Goal: Check status: Check status

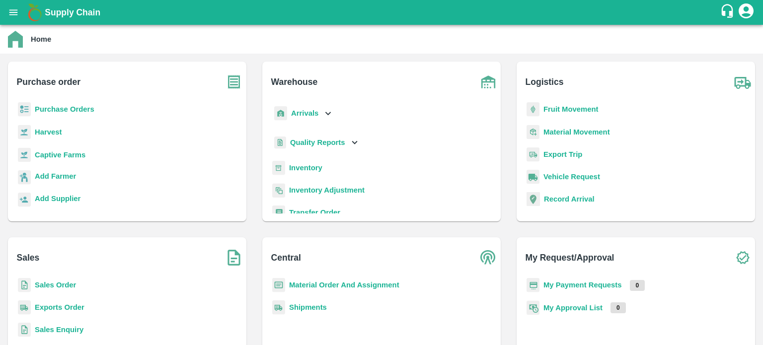
click at [61, 288] on b "Sales Order" at bounding box center [55, 285] width 41 height 8
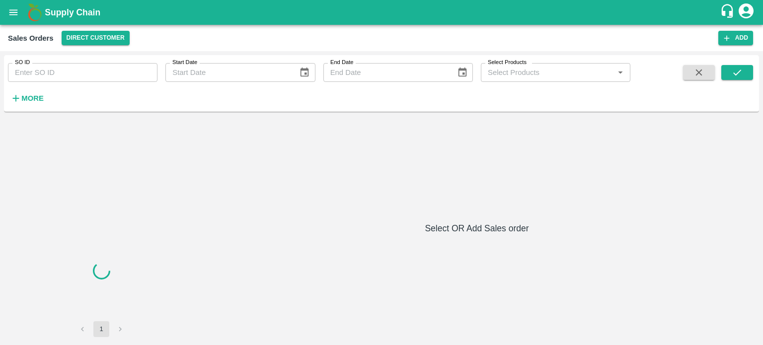
click at [112, 75] on input "SO ID" at bounding box center [83, 72] width 150 height 19
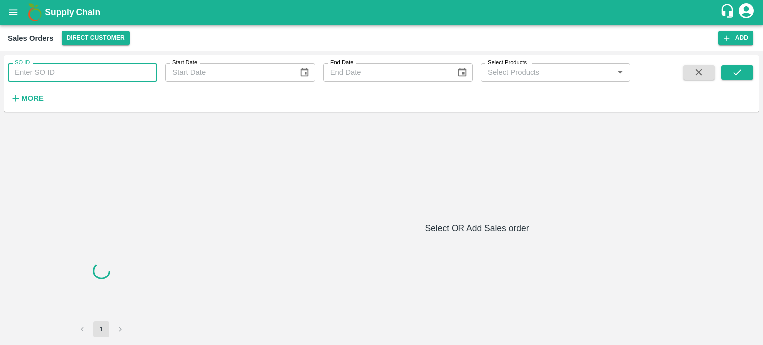
paste input "606257"
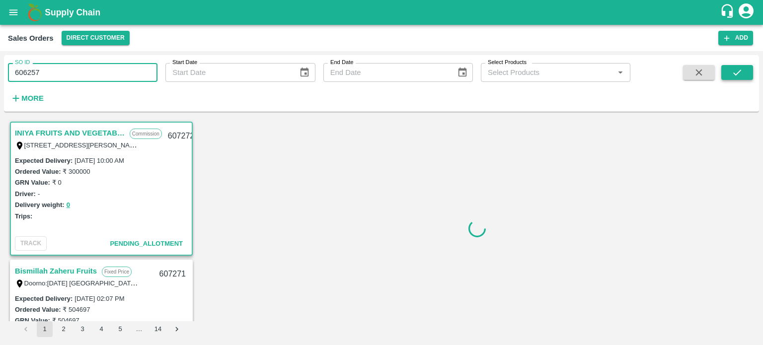
click at [734, 72] on icon "submit" at bounding box center [737, 72] width 11 height 11
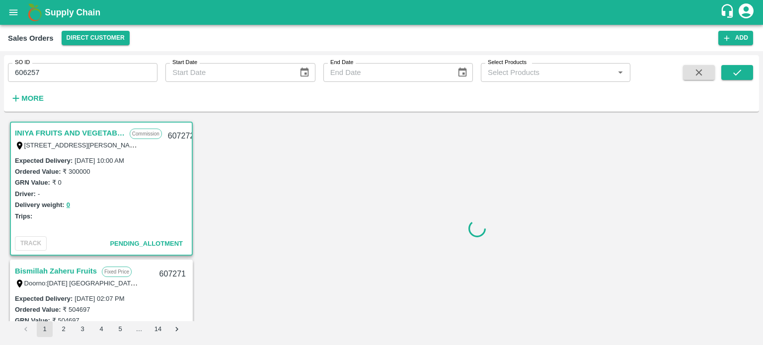
scroll to position [2, 0]
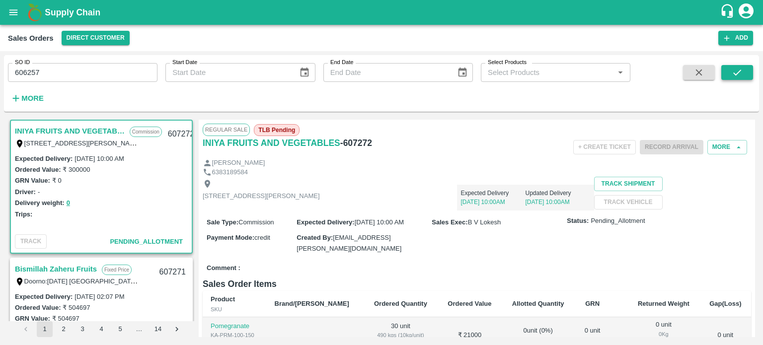
drag, startPoint x: 749, startPoint y: 72, endPoint x: 744, endPoint y: 69, distance: 5.4
click at [749, 71] on button "submit" at bounding box center [737, 72] width 32 height 15
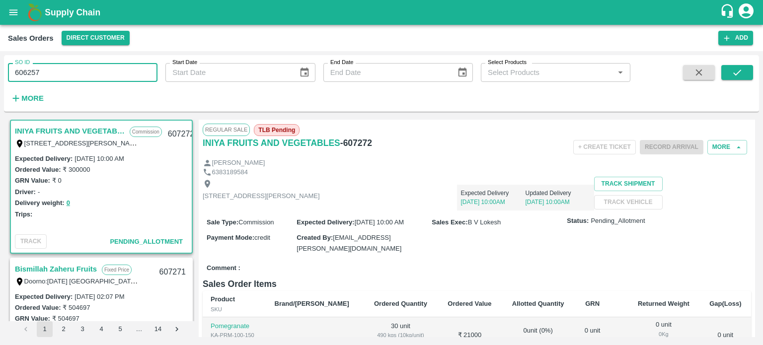
click at [98, 74] on input "606257" at bounding box center [83, 72] width 150 height 19
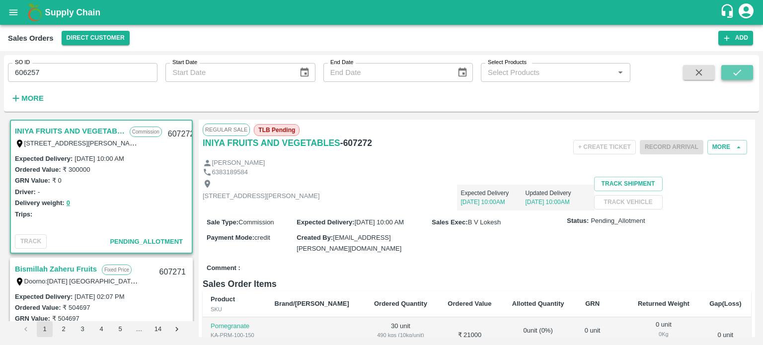
click at [741, 68] on icon "submit" at bounding box center [737, 72] width 11 height 11
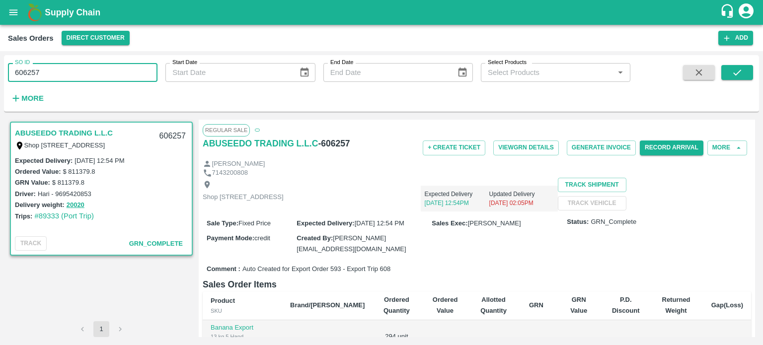
drag, startPoint x: 28, startPoint y: 70, endPoint x: 127, endPoint y: 68, distance: 99.4
click at [127, 68] on input "606257" at bounding box center [83, 72] width 150 height 19
type input "606586"
click at [749, 70] on button "submit" at bounding box center [737, 72] width 32 height 15
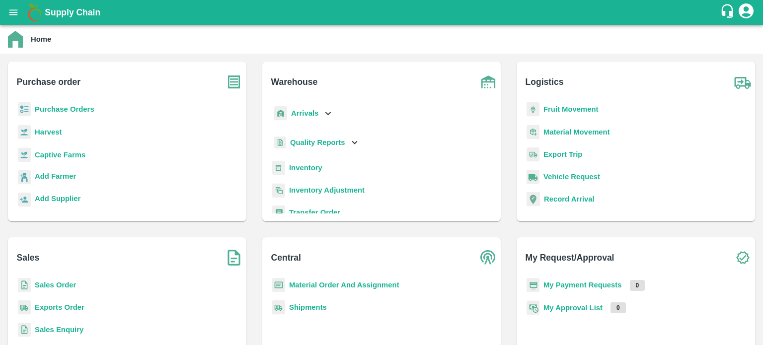
click at [47, 307] on b "Exports Order" at bounding box center [60, 308] width 50 height 8
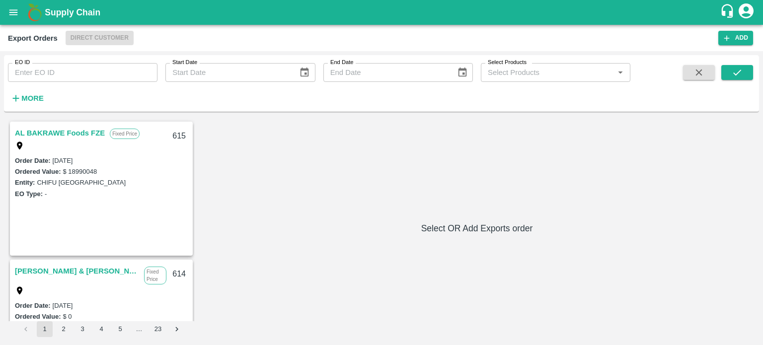
click at [105, 75] on input "EO ID" at bounding box center [83, 72] width 150 height 19
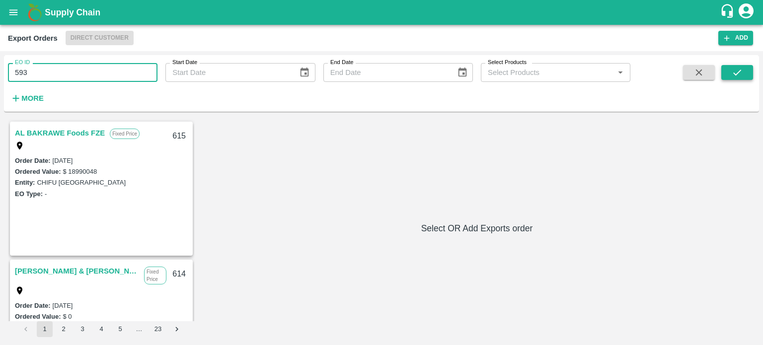
type input "593"
click at [732, 77] on icon "submit" at bounding box center [737, 72] width 11 height 11
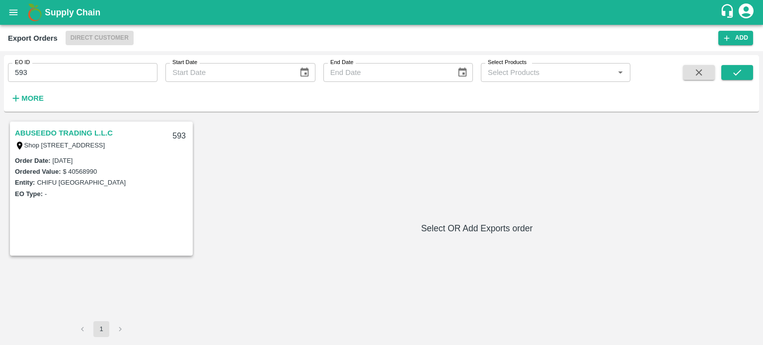
click at [62, 135] on link "ABUSEEDO TRADING L.L.C" at bounding box center [64, 133] width 98 height 13
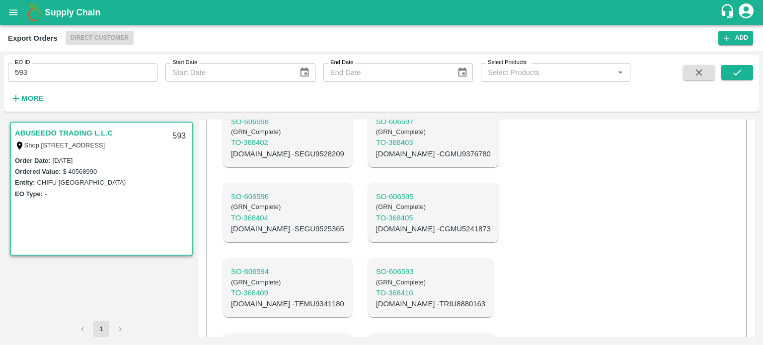
scroll to position [1436, 0]
